Goal: Task Accomplishment & Management: Manage account settings

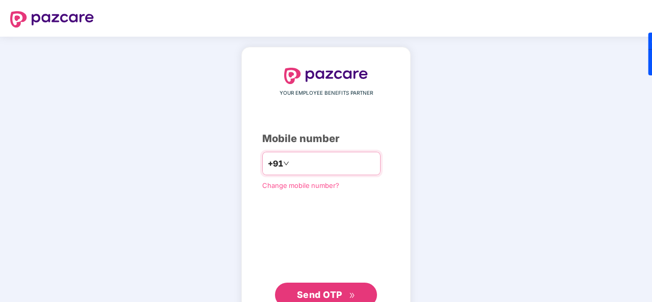
type input "**********"
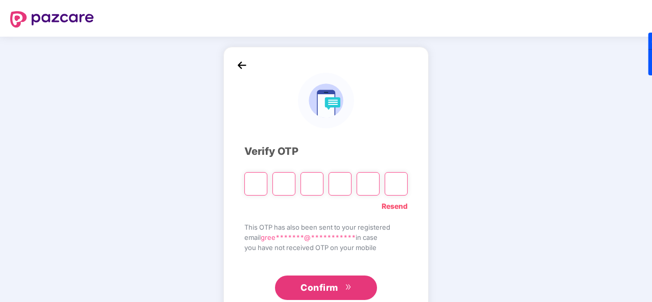
type input "*"
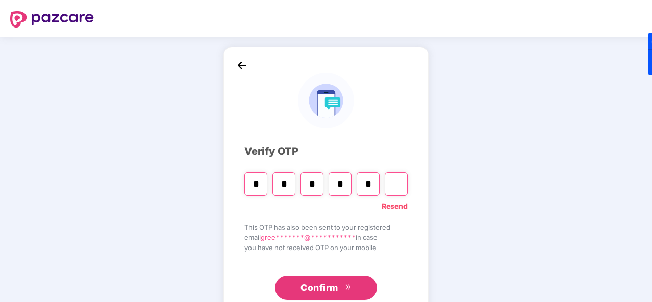
type input "*"
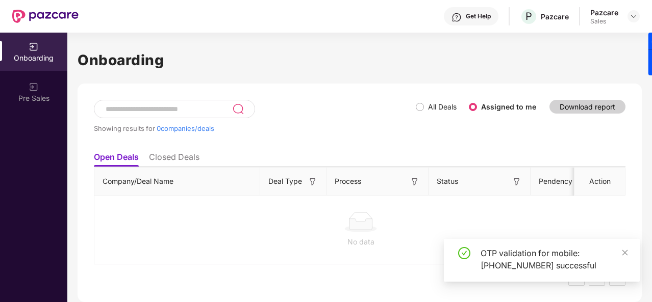
click at [638, 10] on div at bounding box center [633, 16] width 12 height 12
click at [635, 16] on img at bounding box center [633, 16] width 8 height 8
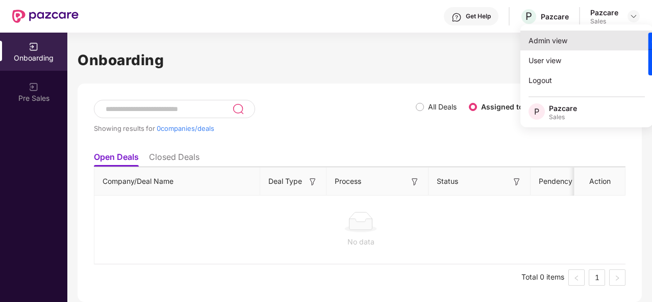
click at [574, 39] on div "Admin view" at bounding box center [586, 41] width 133 height 20
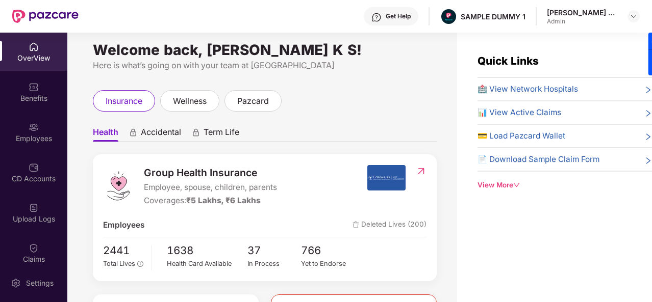
scroll to position [7, 0]
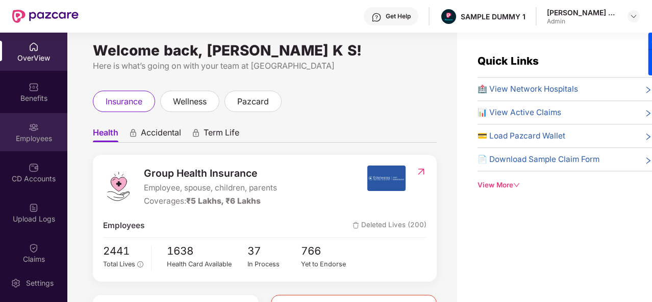
click at [29, 125] on img at bounding box center [34, 127] width 10 height 10
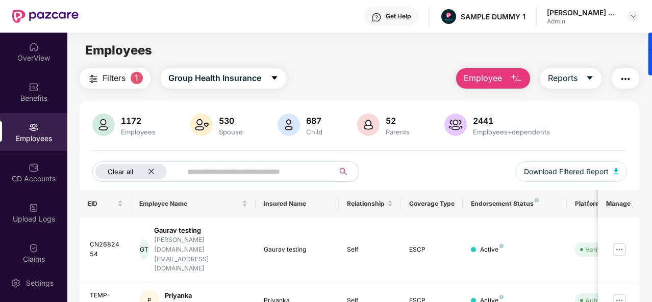
click at [147, 172] on div "Clear all" at bounding box center [130, 171] width 71 height 15
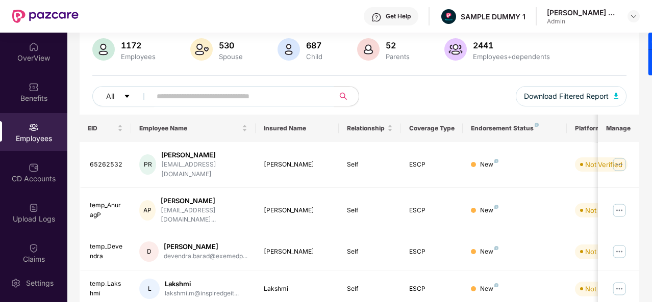
scroll to position [0, 0]
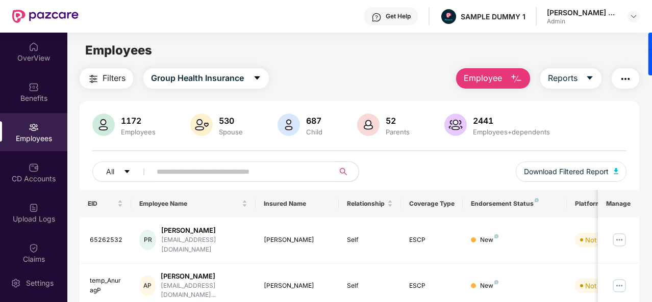
click at [504, 71] on button "Employee" at bounding box center [493, 78] width 74 height 20
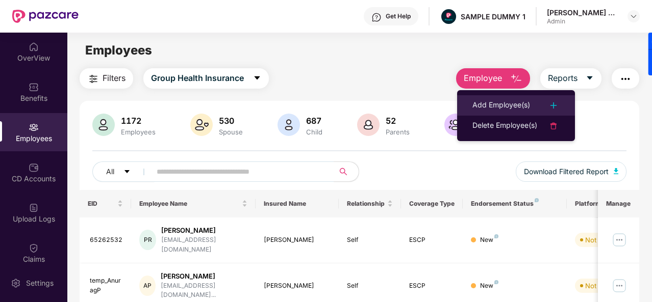
click at [496, 98] on li "Add Employee(s)" at bounding box center [516, 105] width 118 height 20
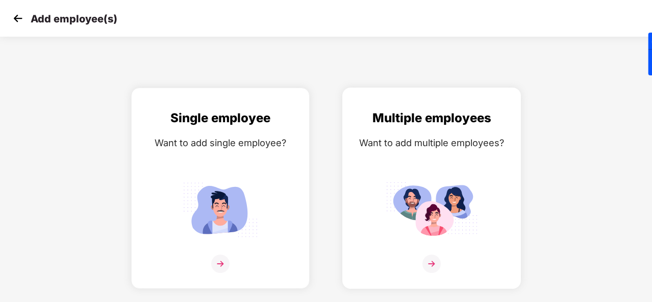
click at [426, 250] on div "Multiple employees Want to add multiple employees?" at bounding box center [431, 197] width 157 height 177
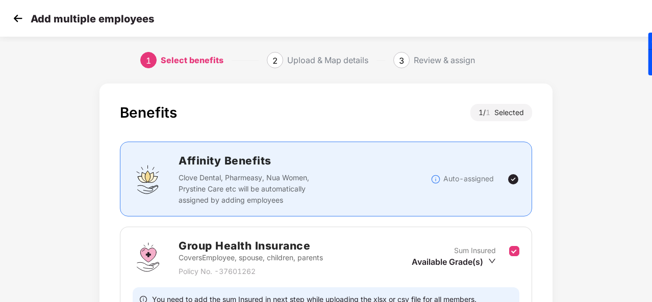
scroll to position [108, 0]
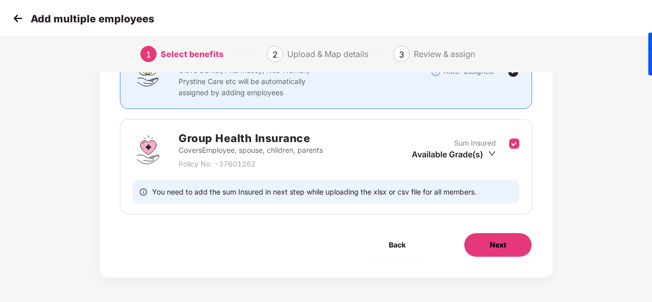
click at [472, 254] on button "Next" at bounding box center [497, 245] width 68 height 24
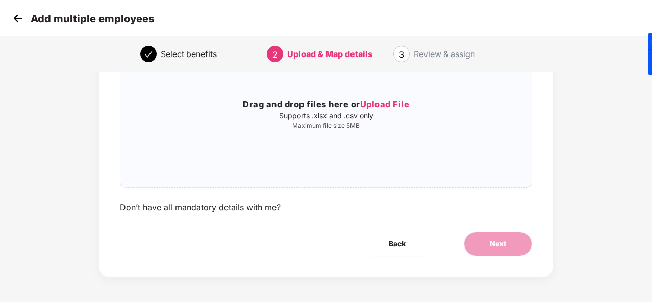
scroll to position [0, 0]
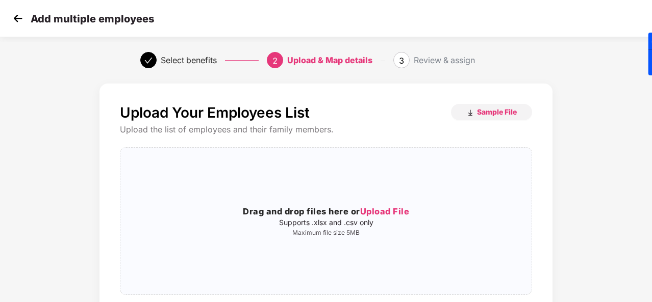
click at [15, 25] on img at bounding box center [17, 18] width 15 height 15
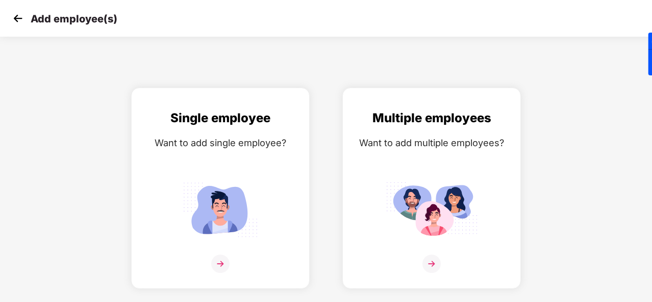
click at [15, 25] on img at bounding box center [17, 18] width 15 height 15
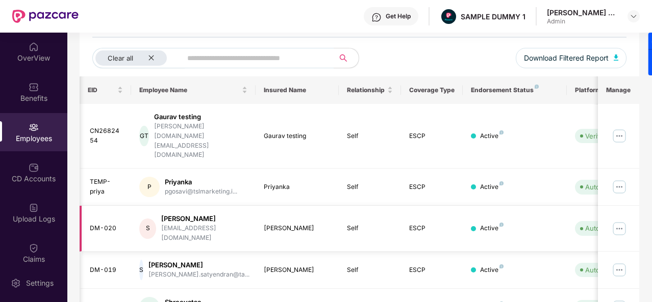
scroll to position [0, 102]
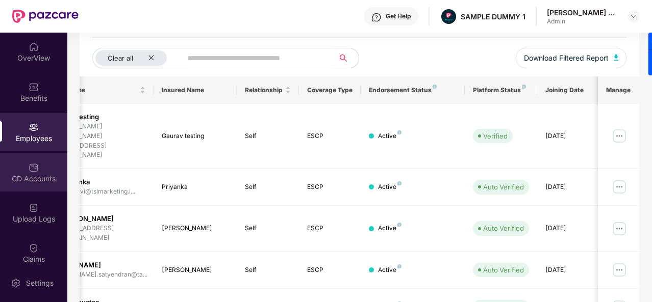
click at [43, 164] on div "CD Accounts" at bounding box center [33, 172] width 67 height 38
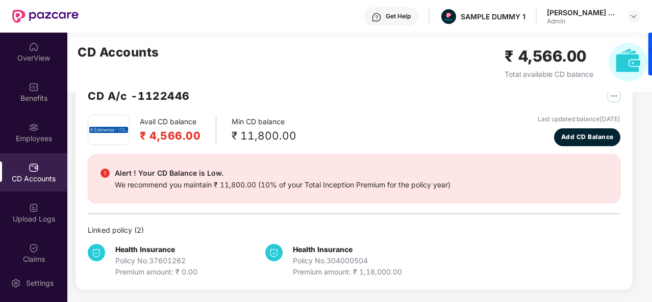
scroll to position [28, 0]
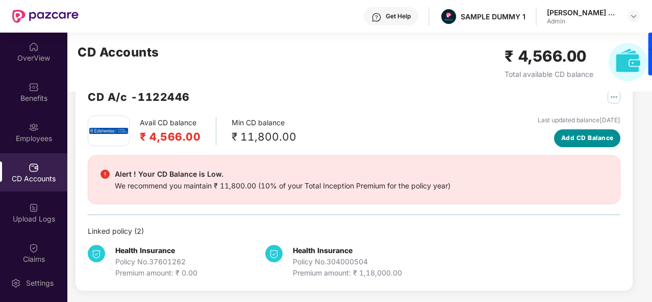
click at [612, 143] on button "Add CD Balance" at bounding box center [587, 138] width 66 height 18
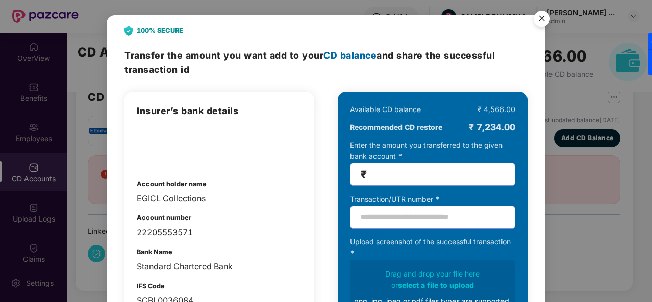
click at [541, 19] on img "Close" at bounding box center [541, 20] width 29 height 29
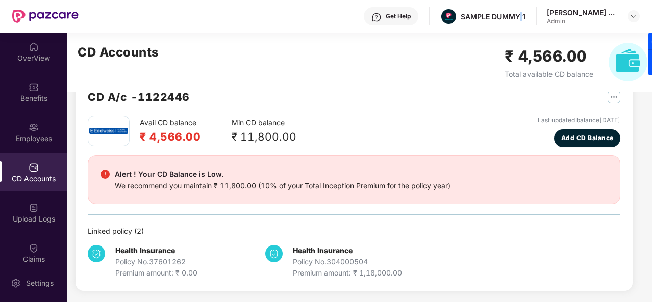
click at [525, 19] on div "SAMPLE DUMMY 1" at bounding box center [492, 17] width 65 height 10
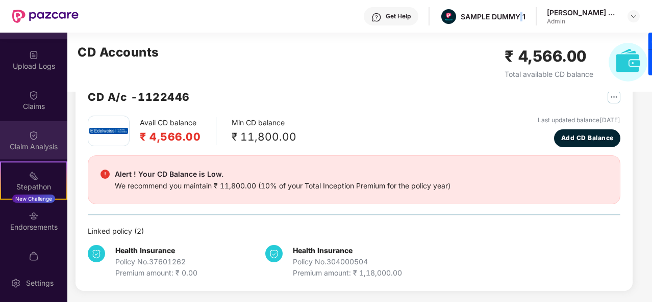
scroll to position [161, 0]
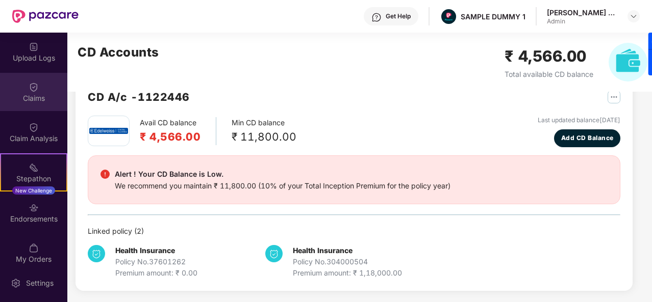
click at [41, 106] on div "Claims" at bounding box center [33, 92] width 67 height 38
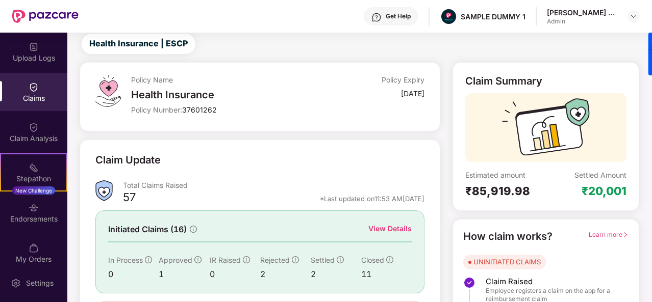
scroll to position [96, 0]
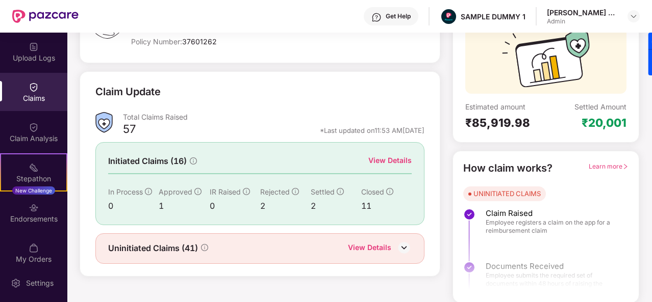
click at [376, 159] on div "View Details" at bounding box center [389, 160] width 43 height 11
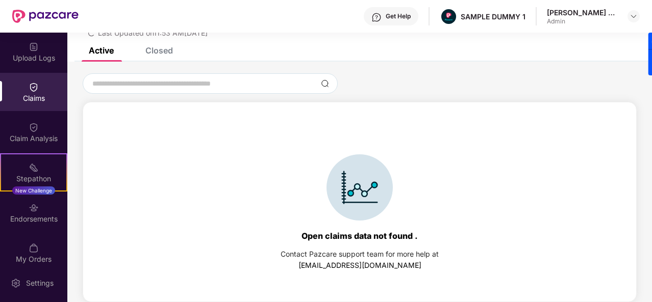
scroll to position [44, 0]
click at [169, 50] on div "Closed" at bounding box center [159, 50] width 28 height 10
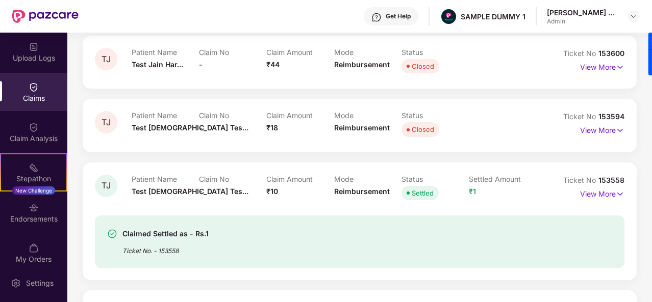
scroll to position [0, 0]
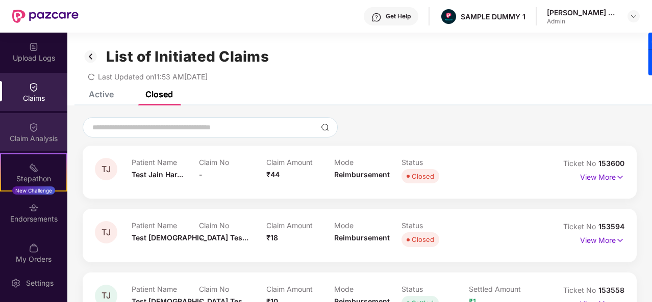
click at [31, 139] on div "Claim Analysis" at bounding box center [33, 139] width 67 height 10
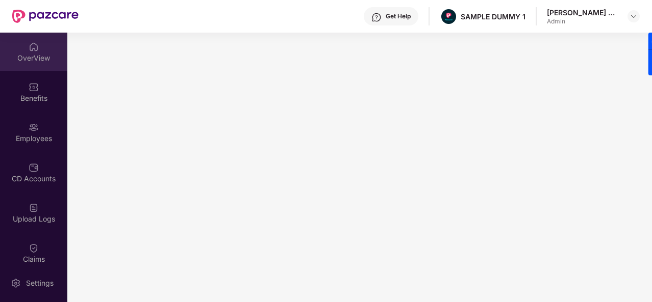
click at [37, 62] on div "OverView" at bounding box center [33, 58] width 67 height 10
